Goal: Task Accomplishment & Management: Complete application form

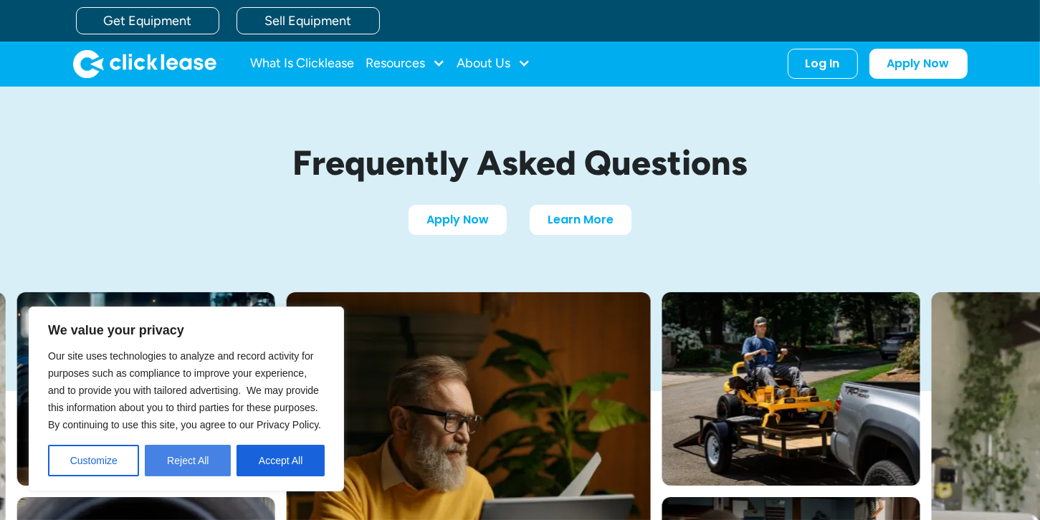
click at [191, 456] on button "Reject All" at bounding box center [188, 461] width 86 height 32
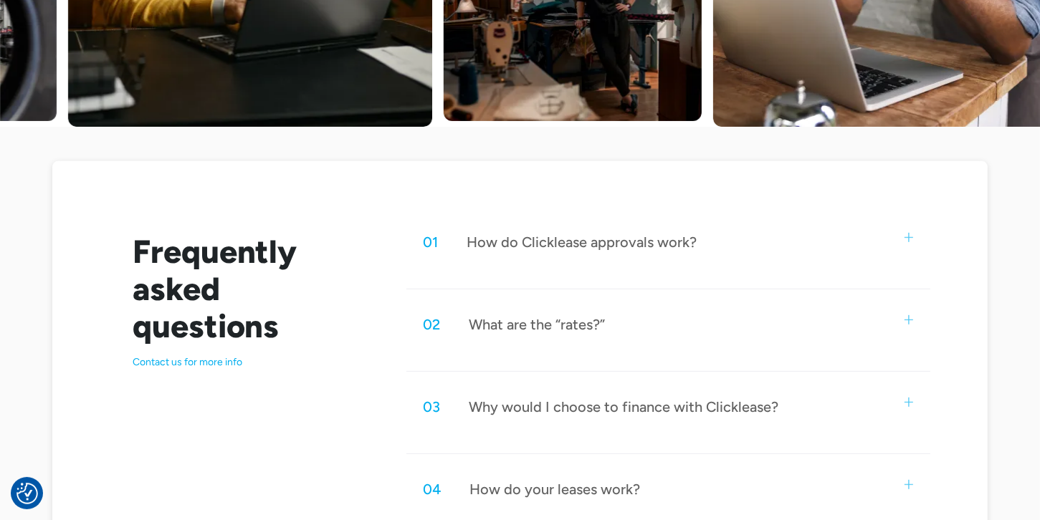
scroll to position [571, 0]
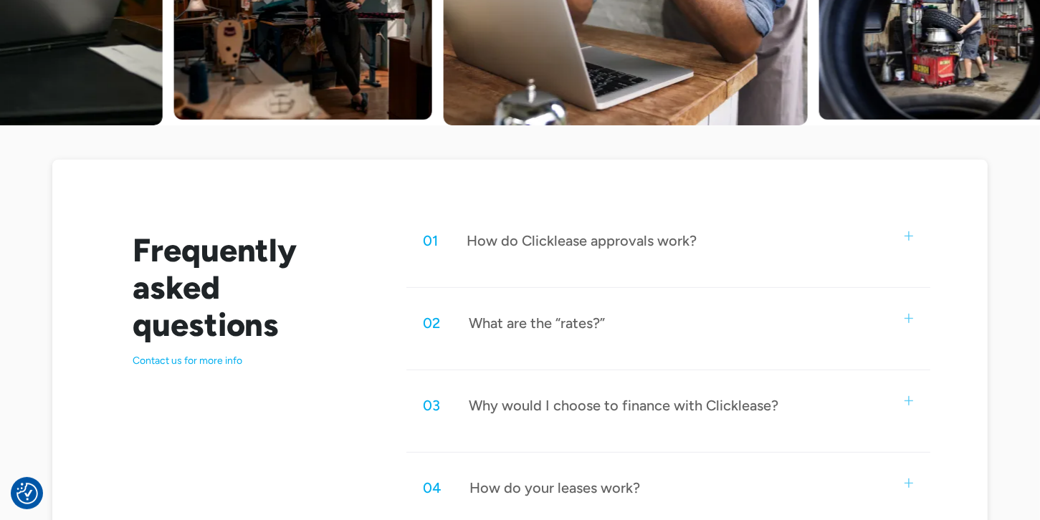
click at [561, 324] on div "What are the “rates?”" at bounding box center [538, 323] width 136 height 19
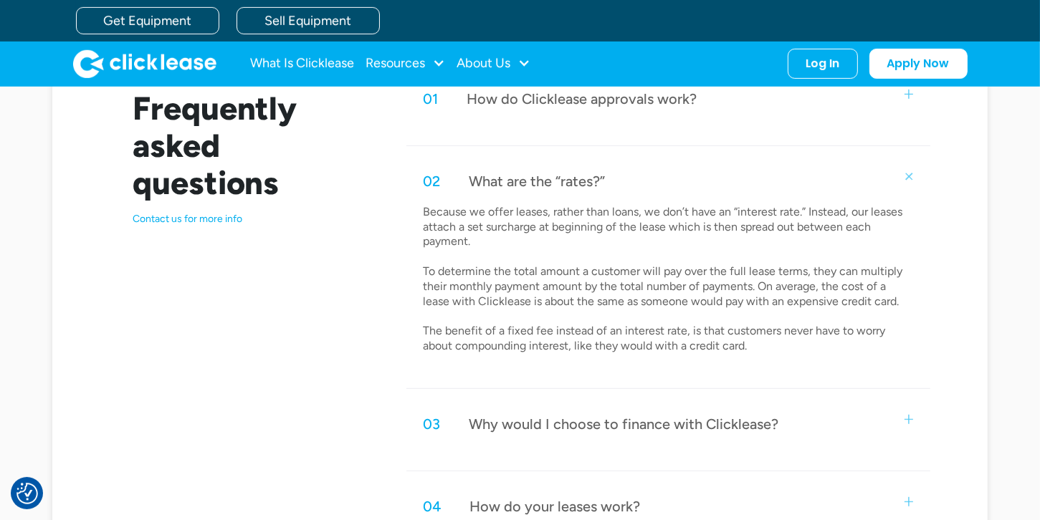
scroll to position [709, 0]
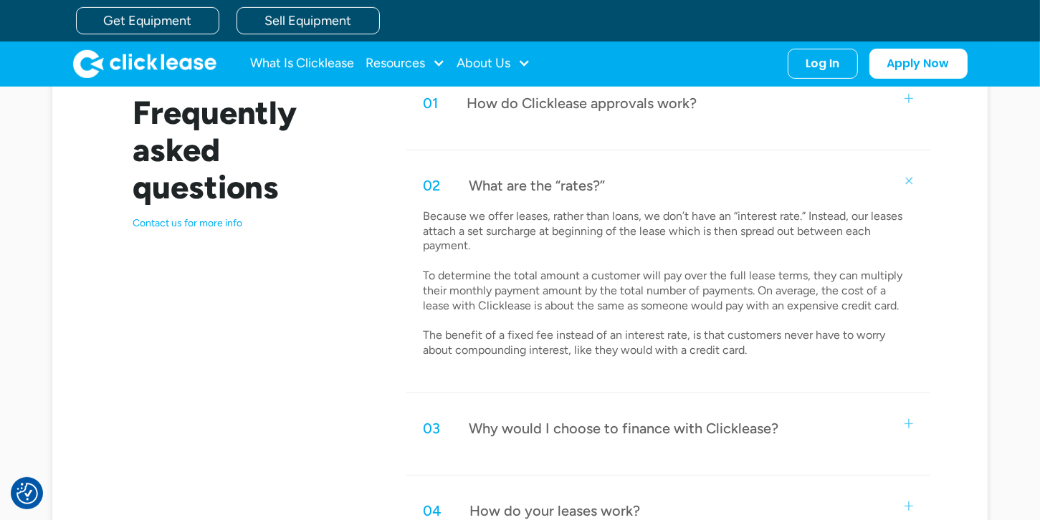
click at [911, 176] on img at bounding box center [908, 180] width 13 height 13
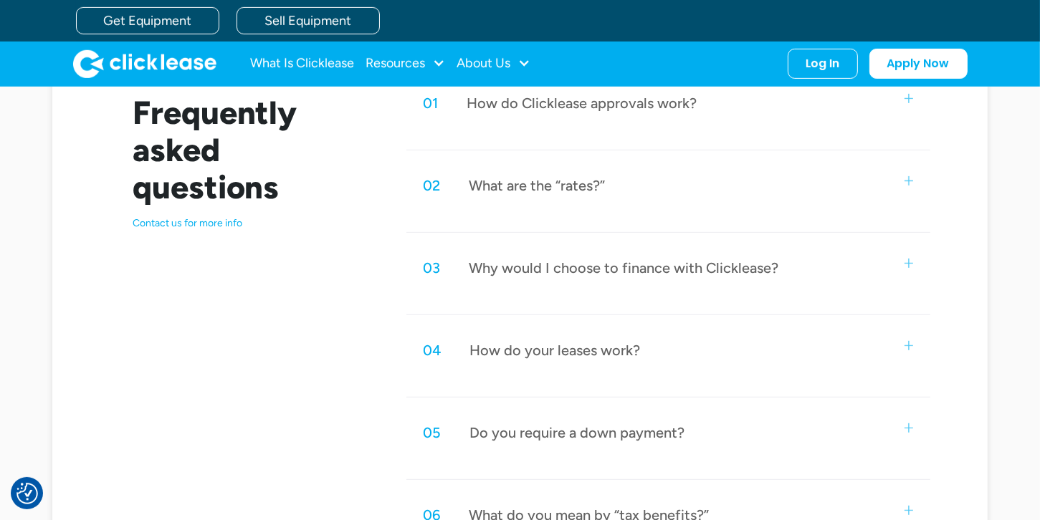
click at [910, 260] on img at bounding box center [909, 263] width 9 height 9
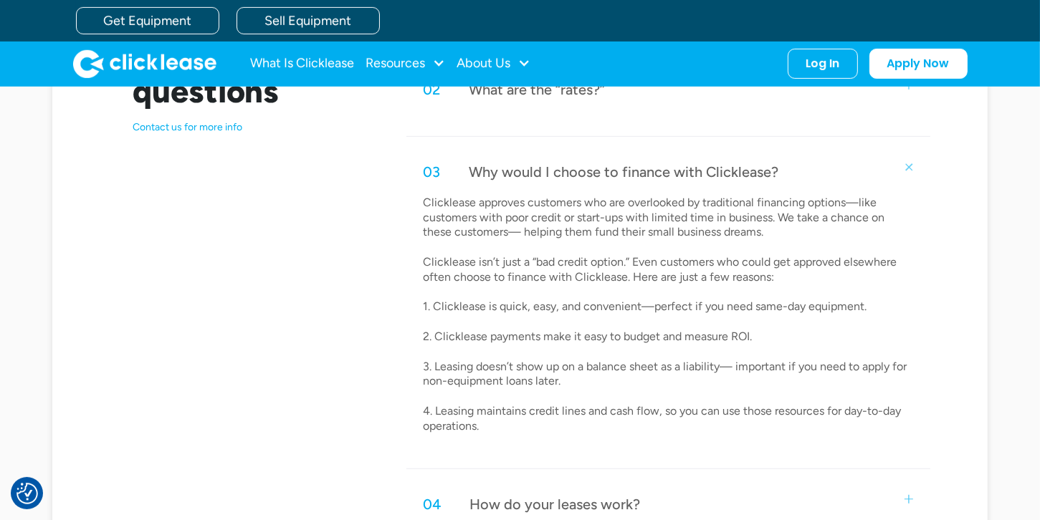
scroll to position [803, 0]
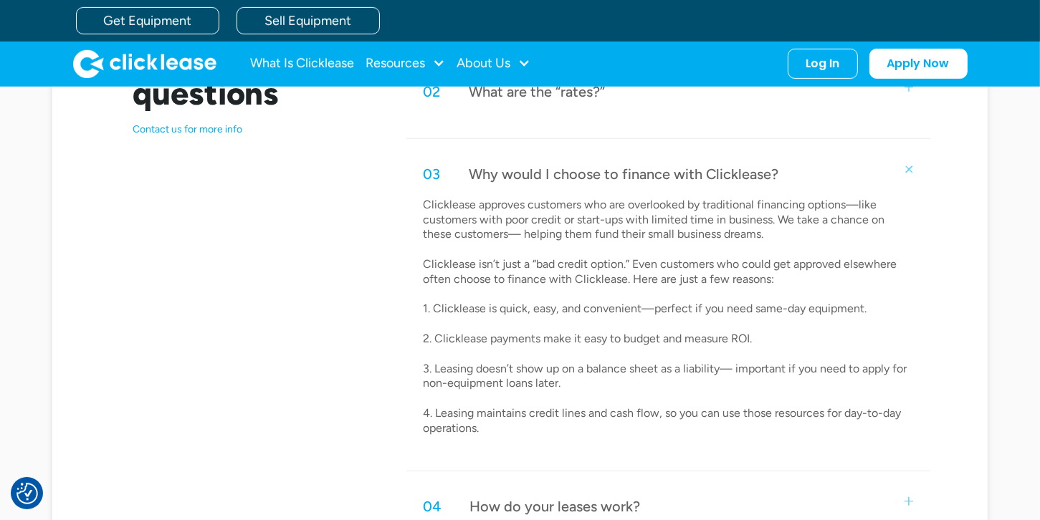
click at [906, 167] on img at bounding box center [908, 169] width 13 height 13
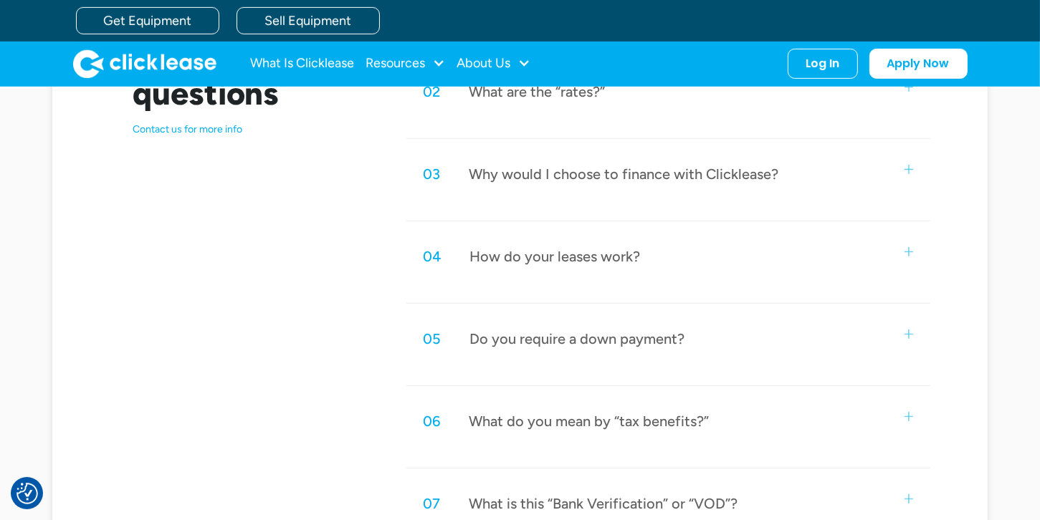
click at [905, 247] on img at bounding box center [909, 251] width 9 height 9
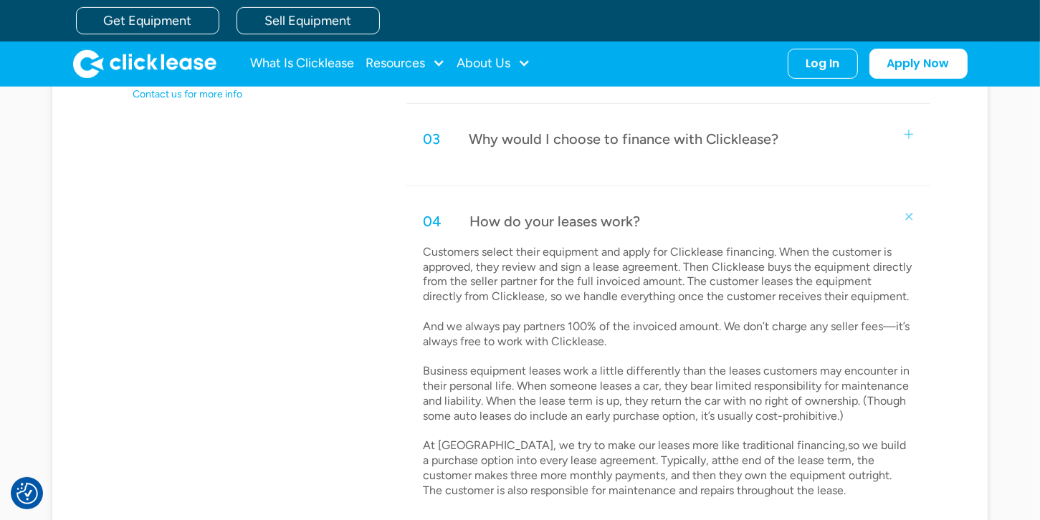
scroll to position [832, 0]
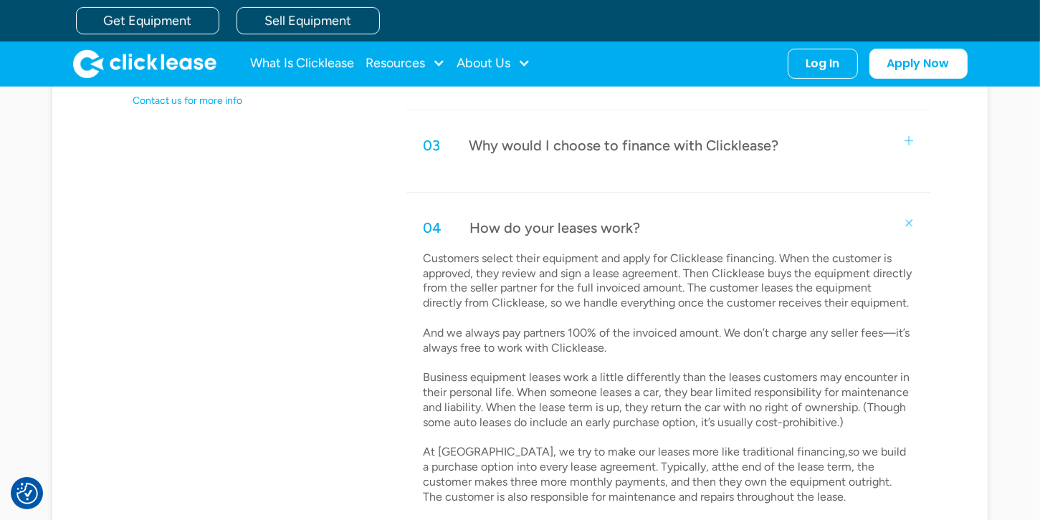
click at [905, 221] on img at bounding box center [908, 222] width 13 height 13
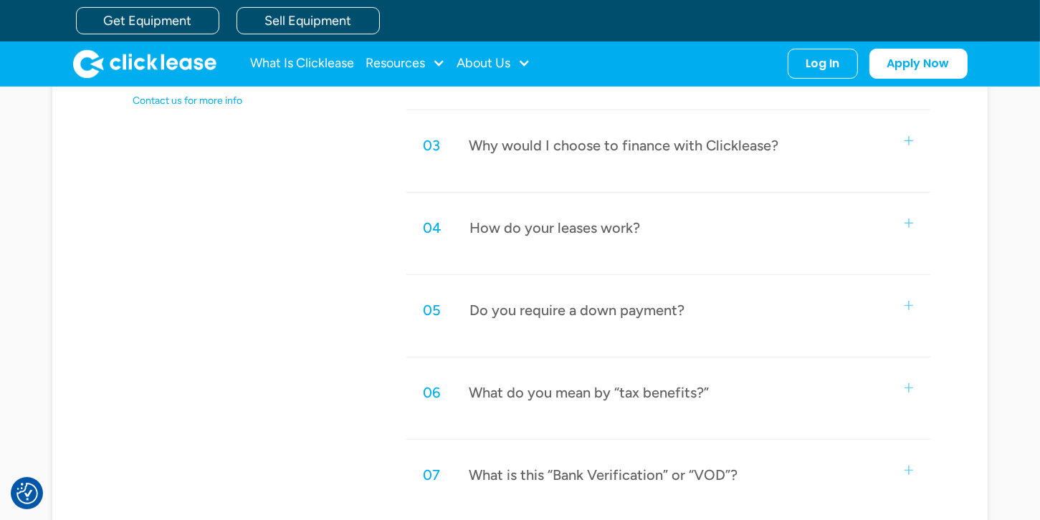
click at [908, 306] on img at bounding box center [909, 305] width 9 height 9
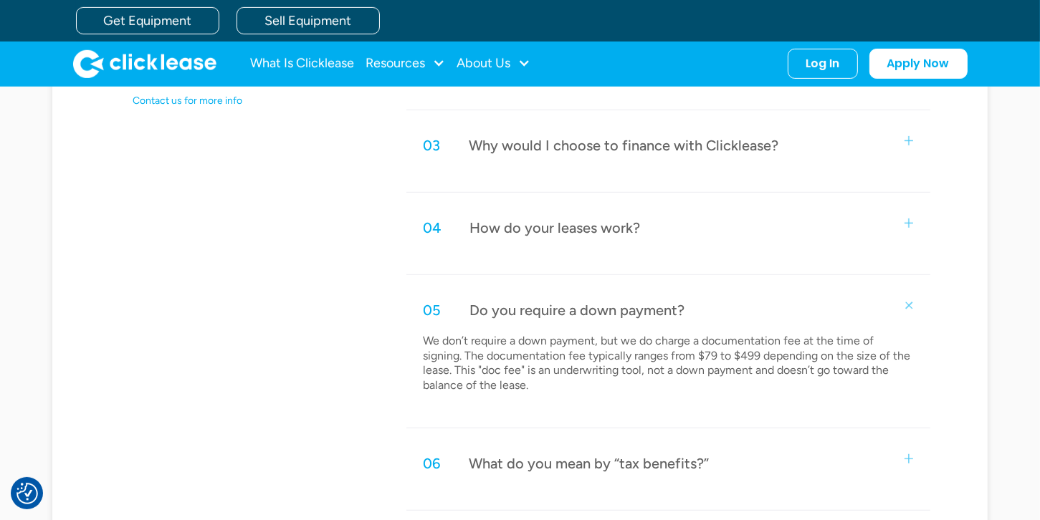
click at [909, 302] on img at bounding box center [908, 305] width 13 height 13
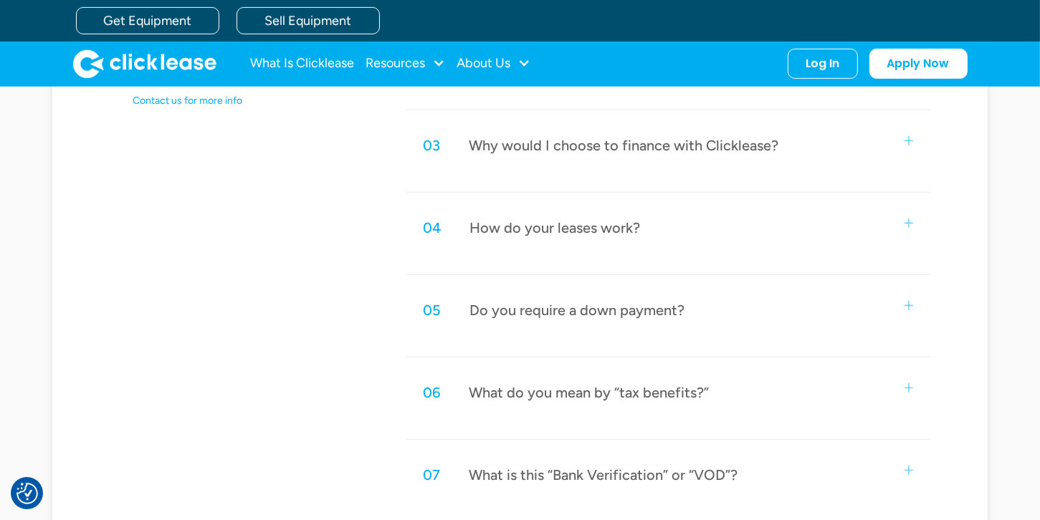
click at [906, 389] on img at bounding box center [909, 388] width 9 height 9
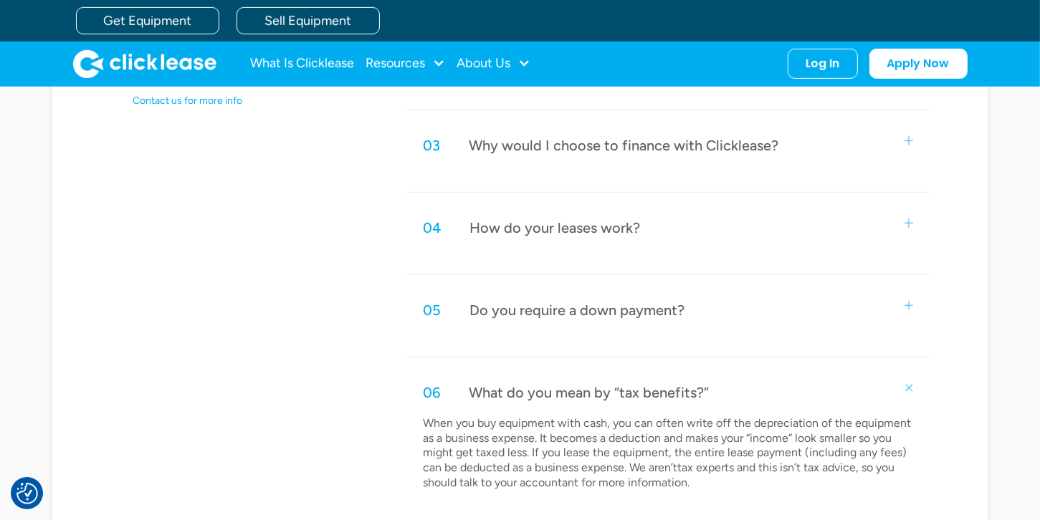
click at [912, 384] on img at bounding box center [908, 387] width 13 height 13
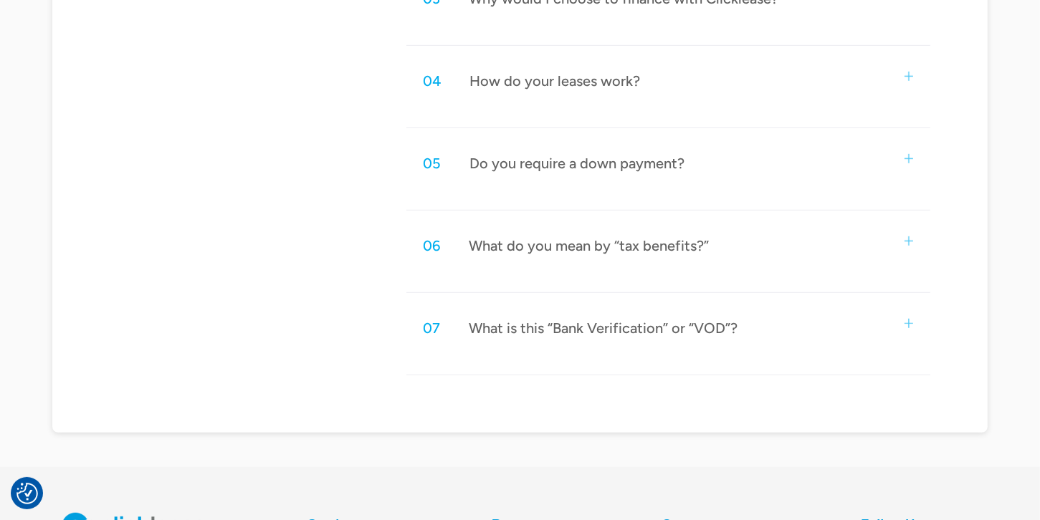
scroll to position [983, 0]
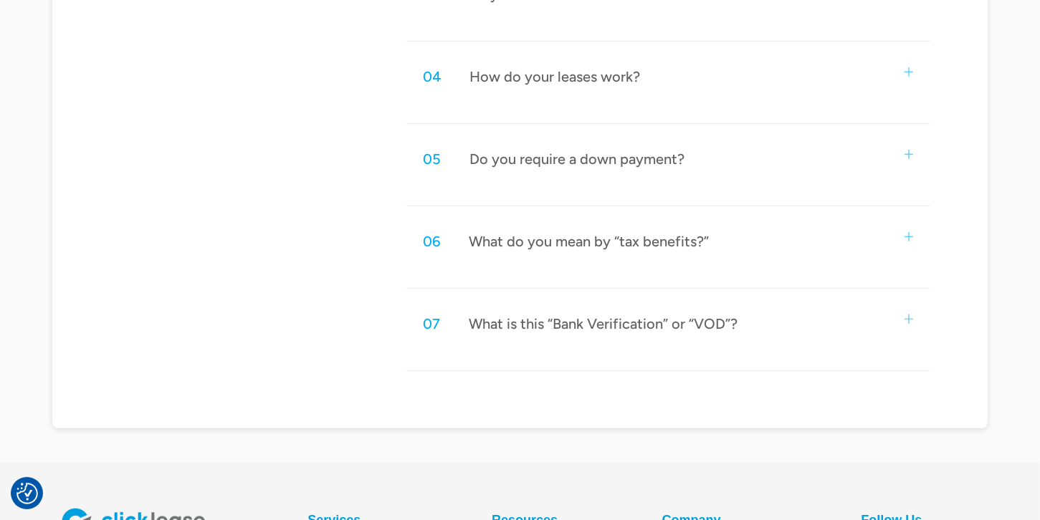
click at [907, 315] on img at bounding box center [909, 319] width 9 height 9
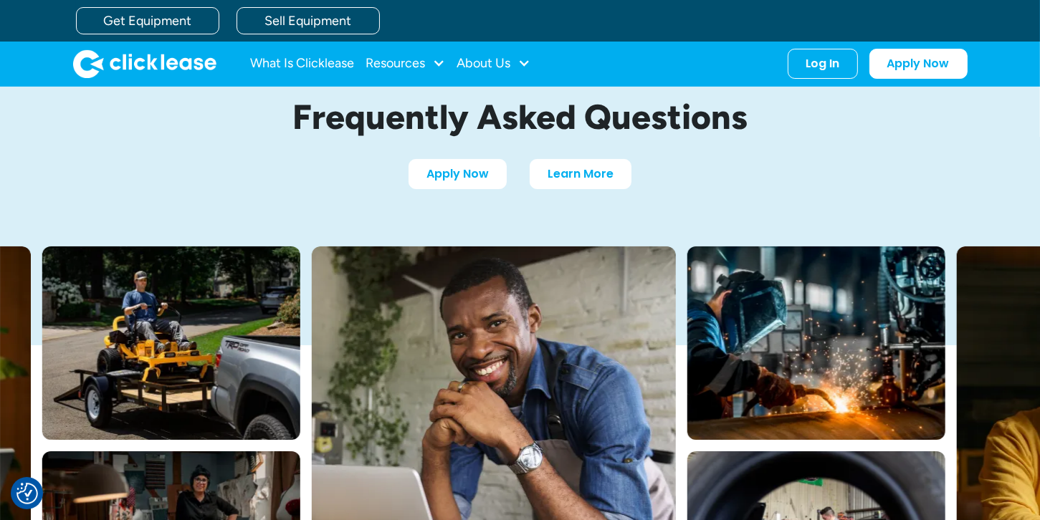
scroll to position [6, 0]
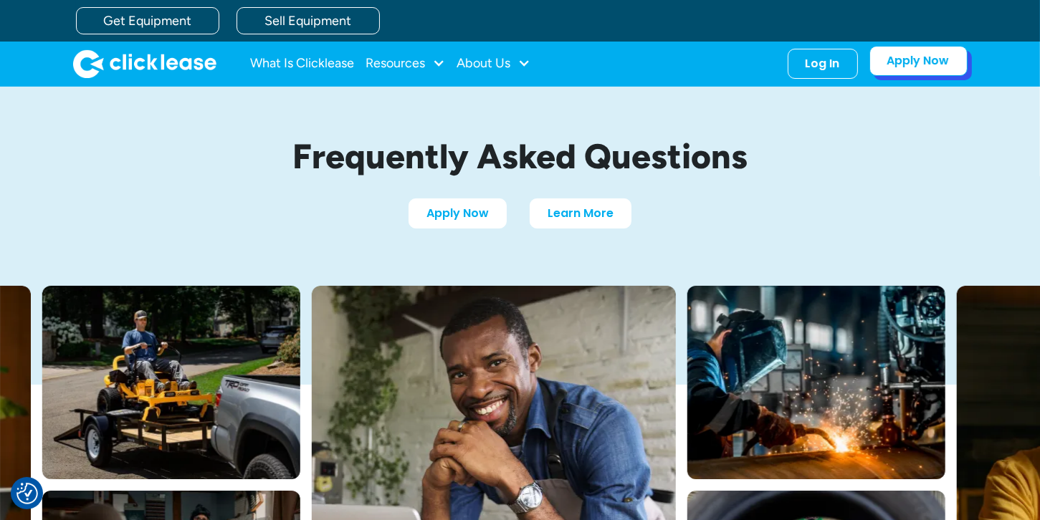
click at [933, 67] on link "Apply Now" at bounding box center [919, 61] width 98 height 30
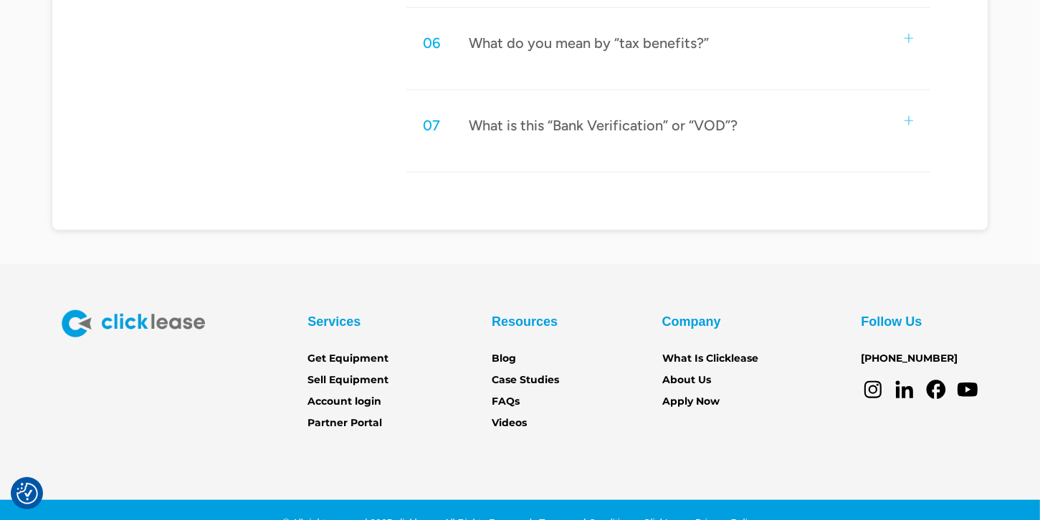
scroll to position [1195, 0]
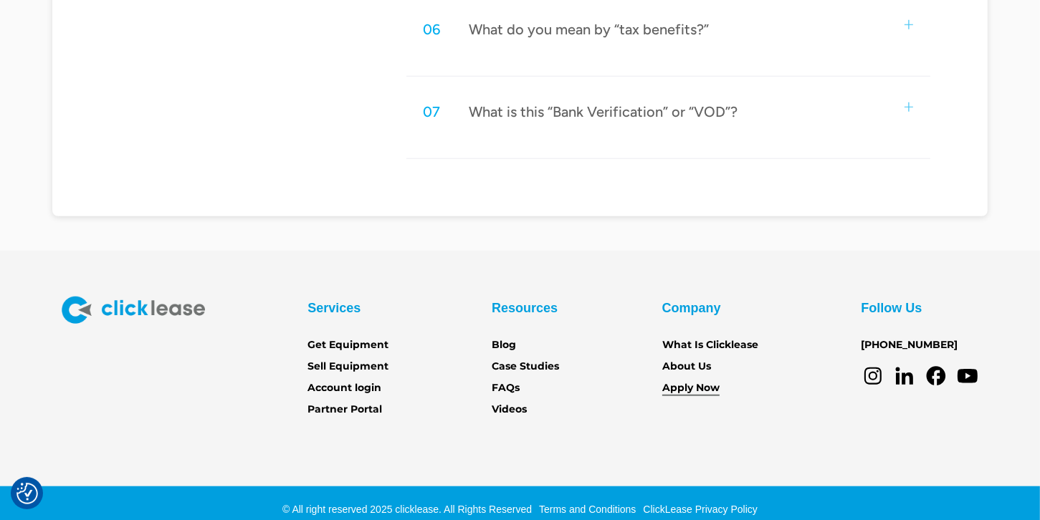
click at [697, 385] on link "Apply Now" at bounding box center [690, 389] width 57 height 16
